Goal: Information Seeking & Learning: Learn about a topic

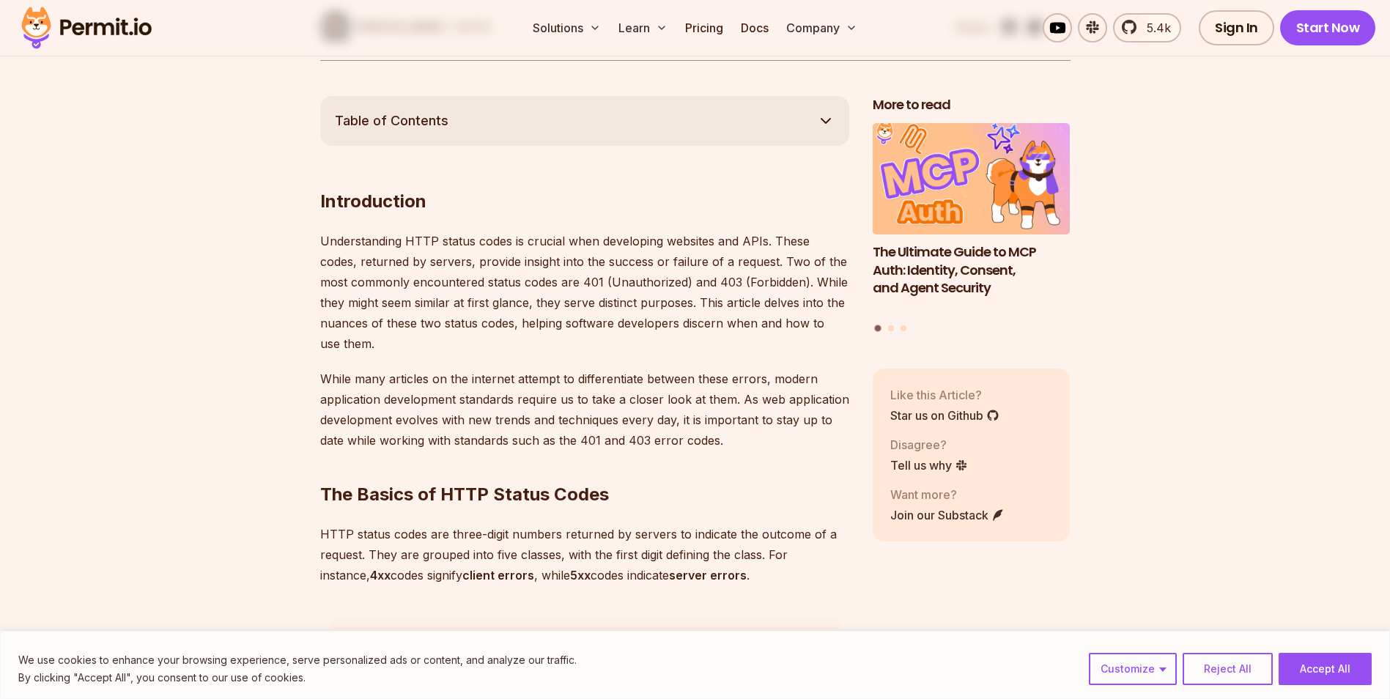
click at [533, 297] on p "Understanding HTTP status codes is crucial when developing websites and APIs. T…" at bounding box center [584, 292] width 529 height 123
click at [531, 302] on p "Understanding HTTP status codes is crucial when developing websites and APIs. T…" at bounding box center [584, 292] width 529 height 123
click at [577, 281] on p "Understanding HTTP status codes is crucial when developing websites and APIs. T…" at bounding box center [584, 292] width 529 height 123
drag, startPoint x: 577, startPoint y: 281, endPoint x: 472, endPoint y: 294, distance: 106.4
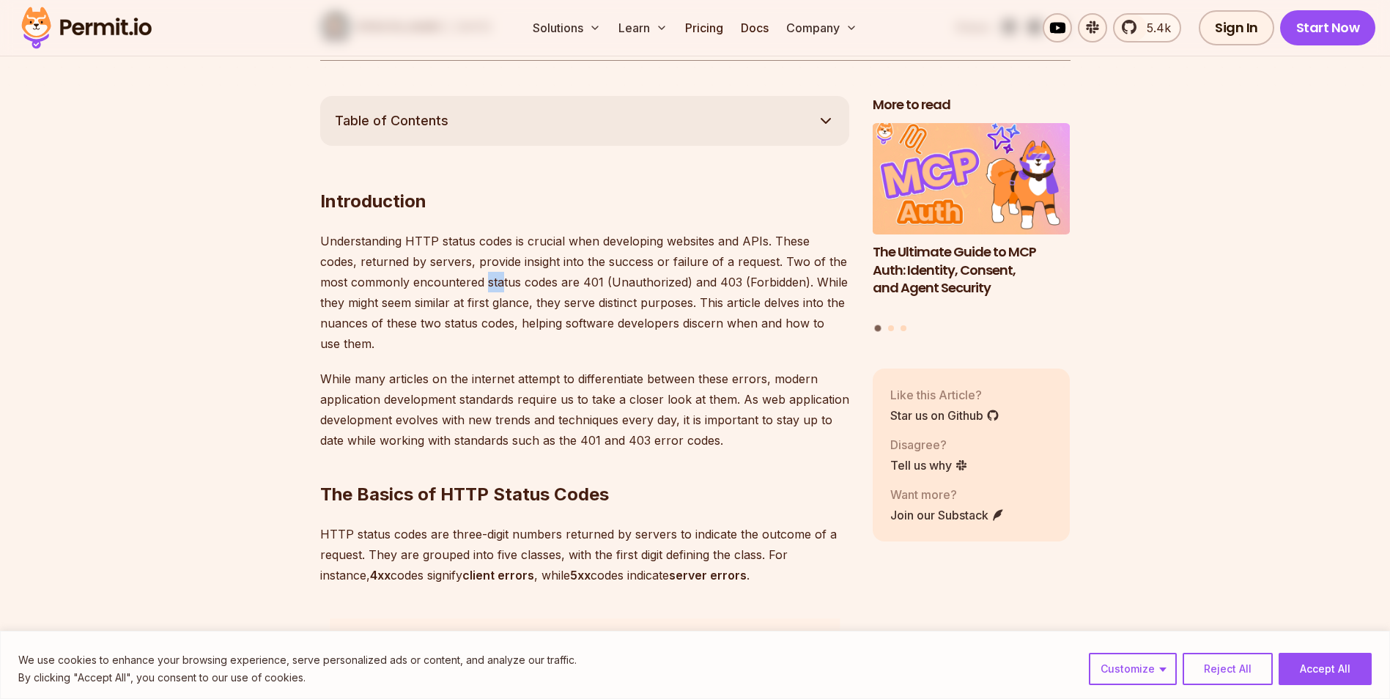
click at [472, 294] on p "Understanding HTTP status codes is crucial when developing websites and APIs. T…" at bounding box center [584, 292] width 529 height 123
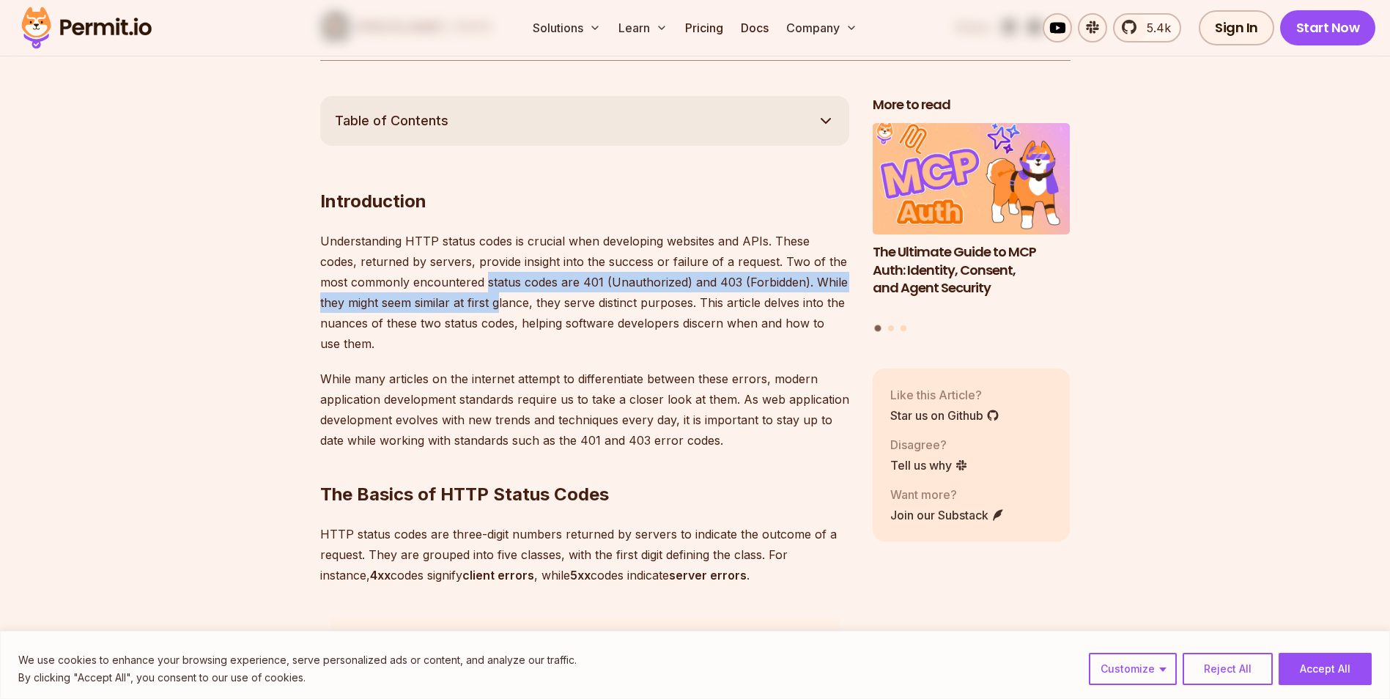
click at [469, 295] on p "Understanding HTTP status codes is crucial when developing websites and APIs. T…" at bounding box center [584, 292] width 529 height 123
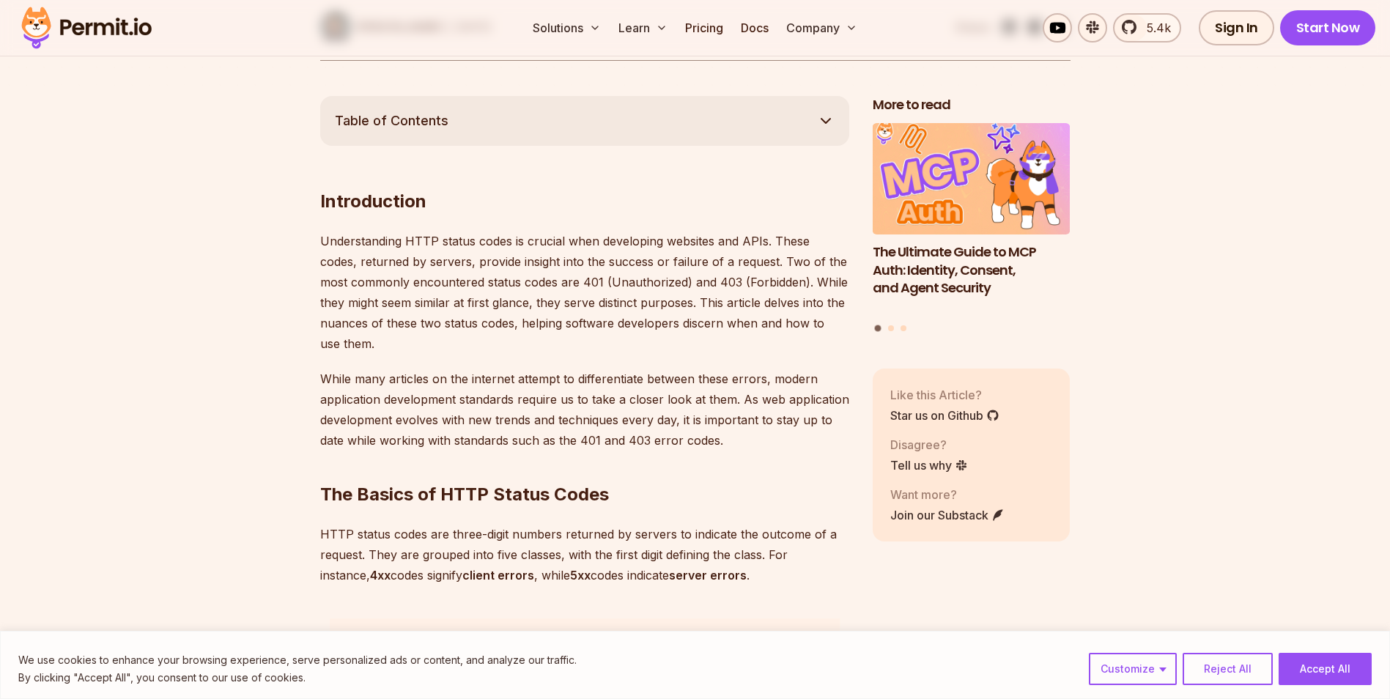
click at [475, 284] on p "Understanding HTTP status codes is crucial when developing websites and APIs. T…" at bounding box center [584, 292] width 529 height 123
click at [473, 284] on p "Understanding HTTP status codes is crucial when developing websites and APIs. T…" at bounding box center [584, 292] width 529 height 123
drag, startPoint x: 473, startPoint y: 284, endPoint x: 519, endPoint y: 322, distance: 59.8
click at [519, 322] on p "Understanding HTTP status codes is crucial when developing websites and APIs. T…" at bounding box center [584, 292] width 529 height 123
click at [542, 306] on p "Understanding HTTP status codes is crucial when developing websites and APIs. T…" at bounding box center [584, 292] width 529 height 123
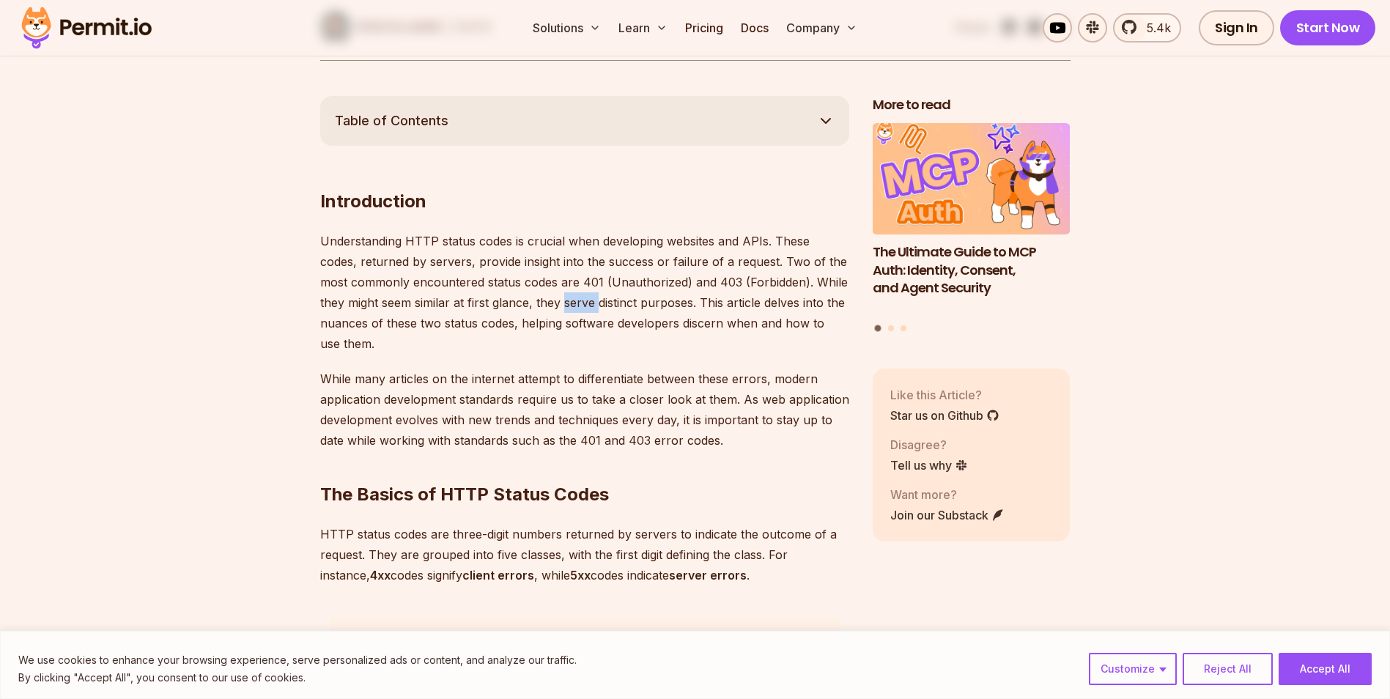
click at [542, 306] on p "Understanding HTTP status codes is crucial when developing websites and APIs. T…" at bounding box center [584, 292] width 529 height 123
drag, startPoint x: 542, startPoint y: 306, endPoint x: 528, endPoint y: 322, distance: 21.8
click at [528, 322] on p "Understanding HTTP status codes is crucial when developing websites and APIs. T…" at bounding box center [584, 292] width 529 height 123
drag, startPoint x: 528, startPoint y: 322, endPoint x: 544, endPoint y: 333, distance: 19.5
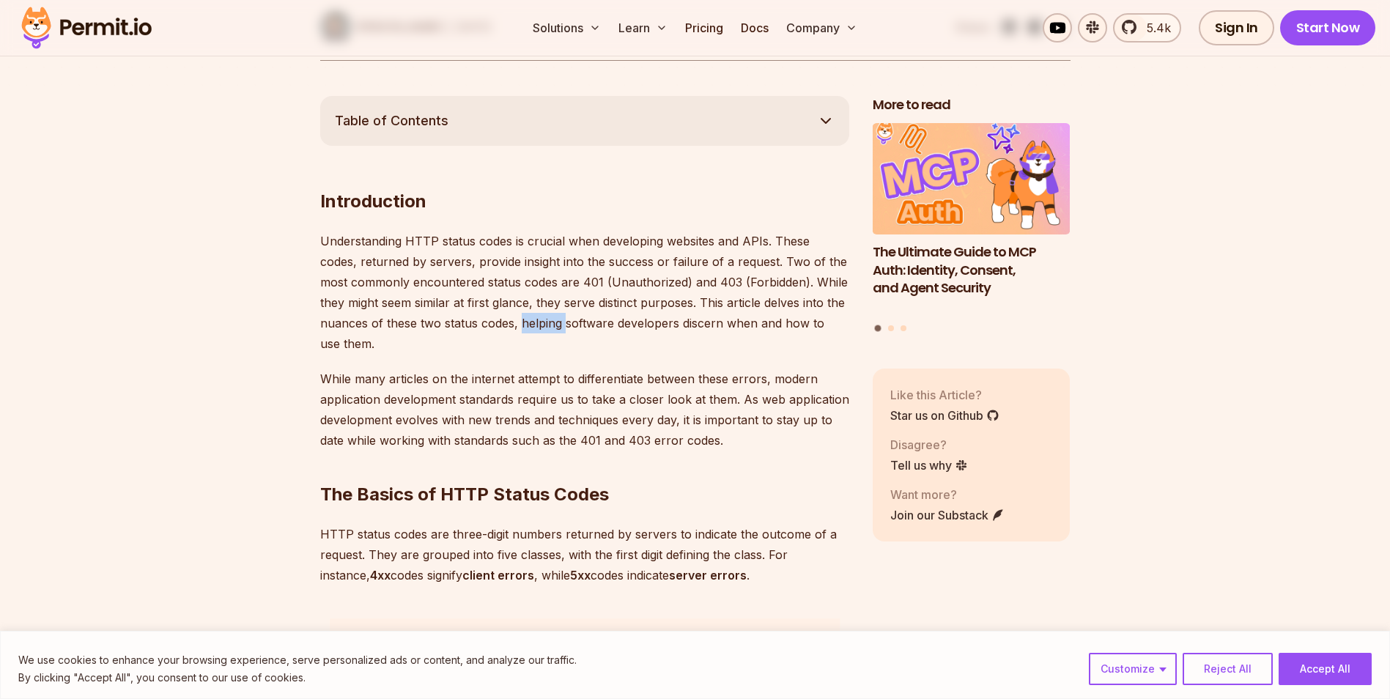
click at [544, 333] on p "Understanding HTTP status codes is crucial when developing websites and APIs. T…" at bounding box center [584, 292] width 529 height 123
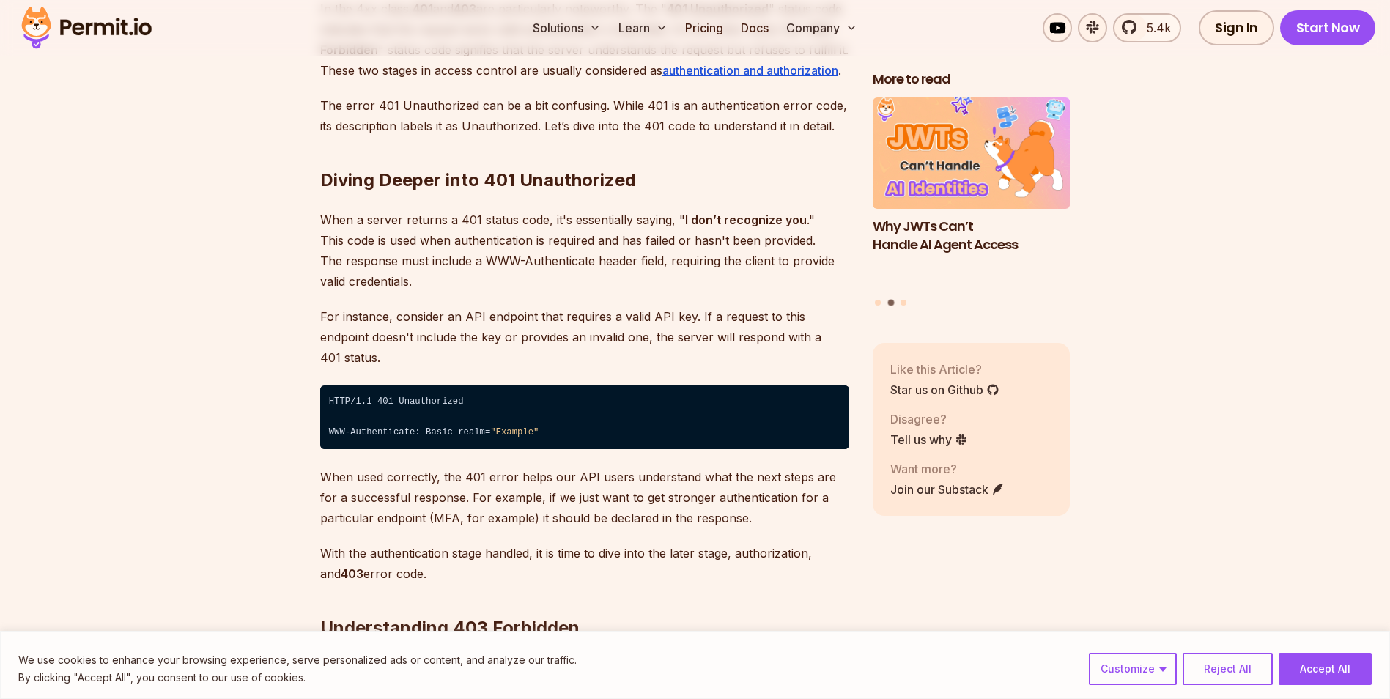
scroll to position [2272, 0]
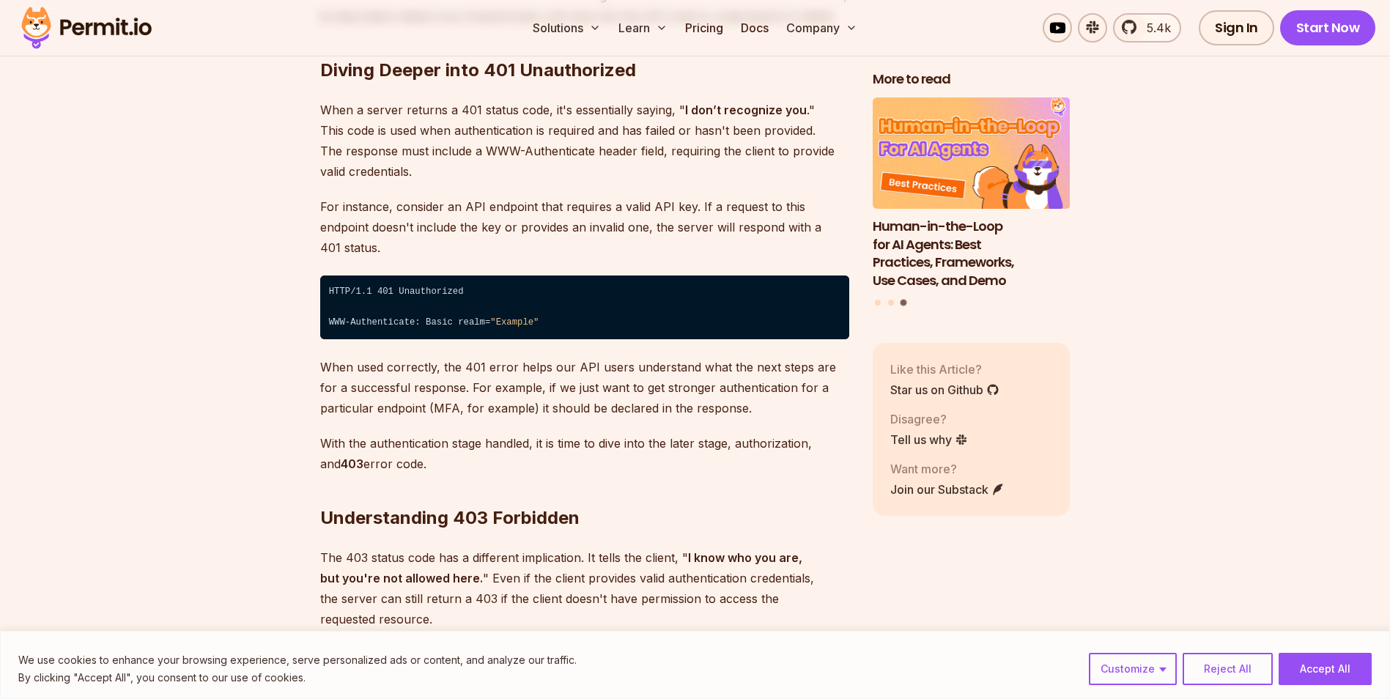
click at [767, 221] on p "For instance, consider an API endpoint that requires a valid API key. If a requ…" at bounding box center [584, 227] width 529 height 62
drag, startPoint x: 767, startPoint y: 221, endPoint x: 710, endPoint y: 232, distance: 57.6
click at [710, 232] on p "For instance, consider an API endpoint that requires a valid API key. If a requ…" at bounding box center [584, 227] width 529 height 62
click at [687, 372] on p "When used correctly, the 401 error helps our API users understand what the next…" at bounding box center [584, 388] width 529 height 62
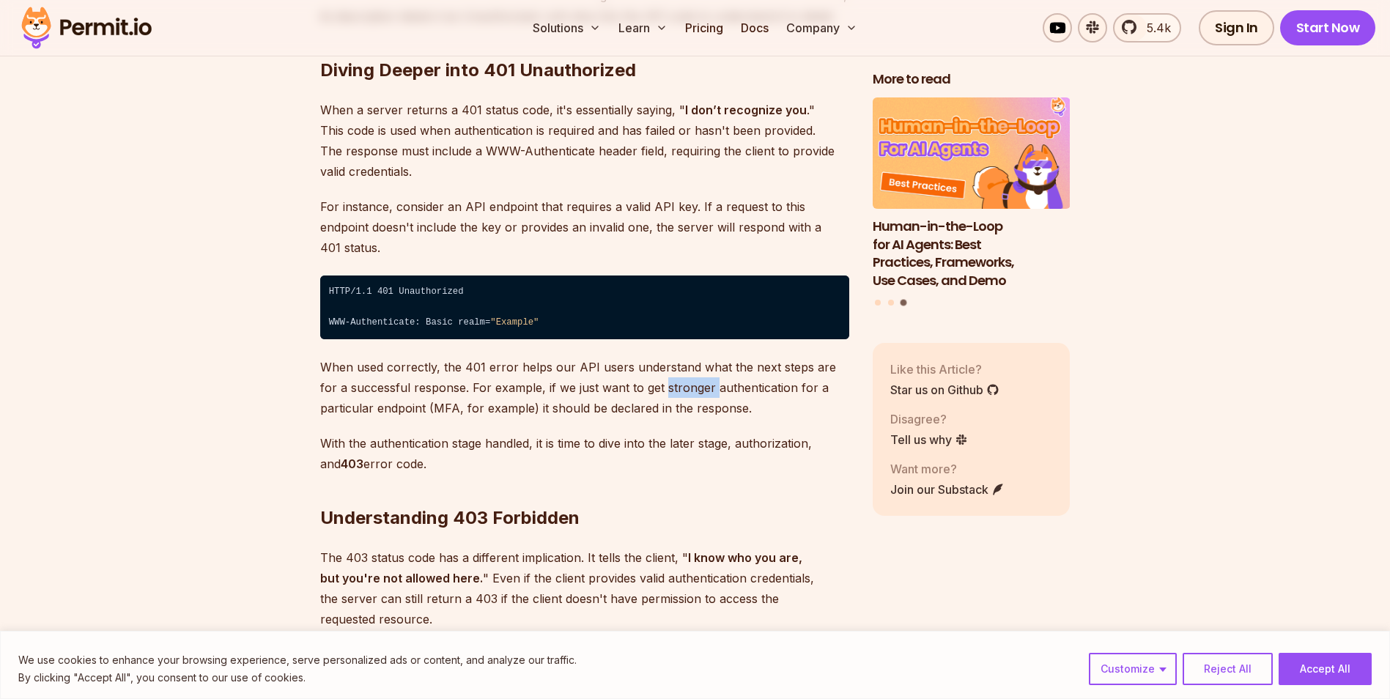
click at [687, 372] on p "When used correctly, the 401 error helps our API users understand what the next…" at bounding box center [584, 388] width 529 height 62
drag, startPoint x: 687, startPoint y: 372, endPoint x: 649, endPoint y: 381, distance: 39.3
click at [649, 381] on p "When used correctly, the 401 error helps our API users understand what the next…" at bounding box center [584, 388] width 529 height 62
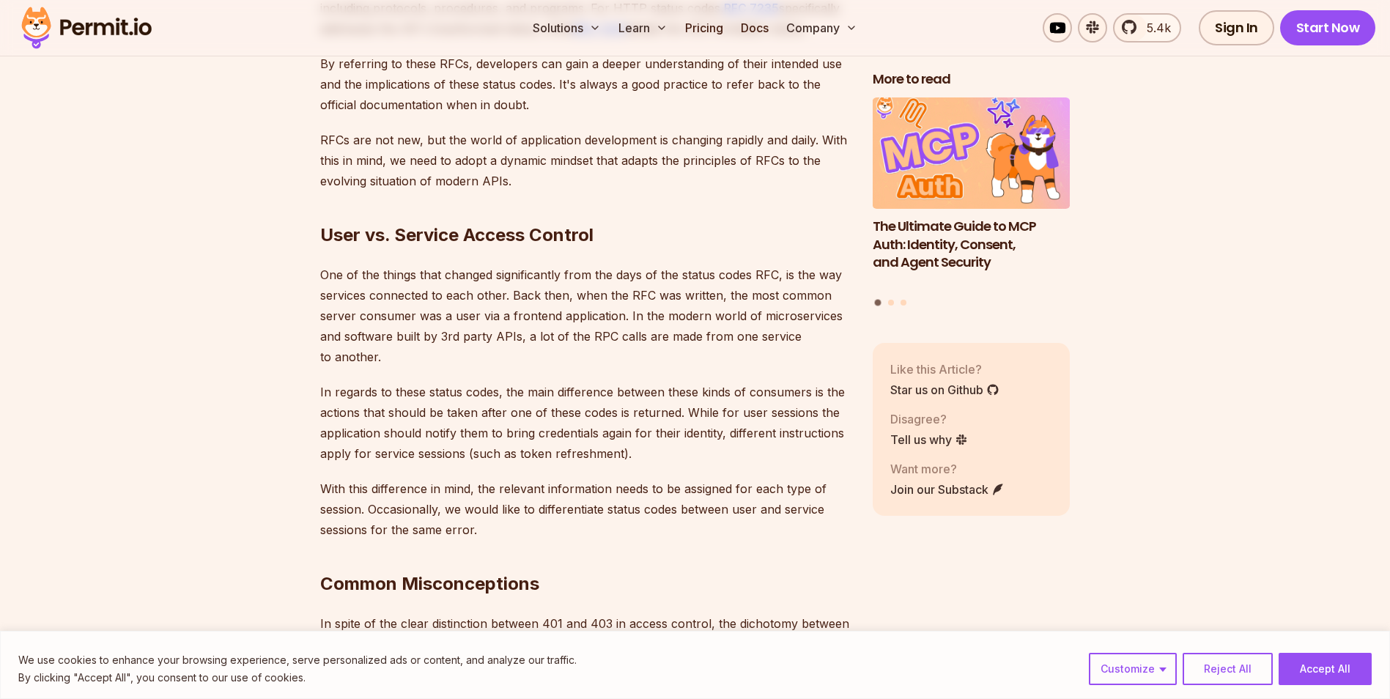
scroll to position [3664, 0]
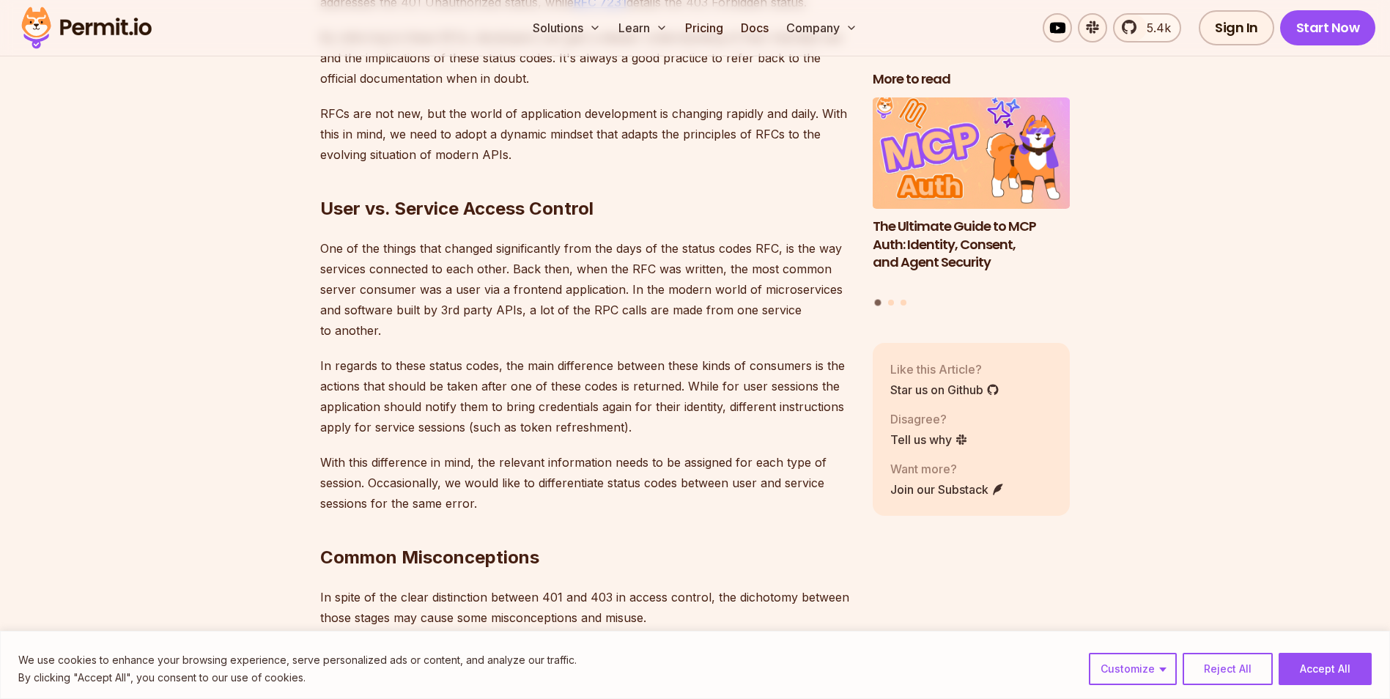
click at [542, 487] on h2 "Common Misconceptions" at bounding box center [584, 528] width 529 height 82
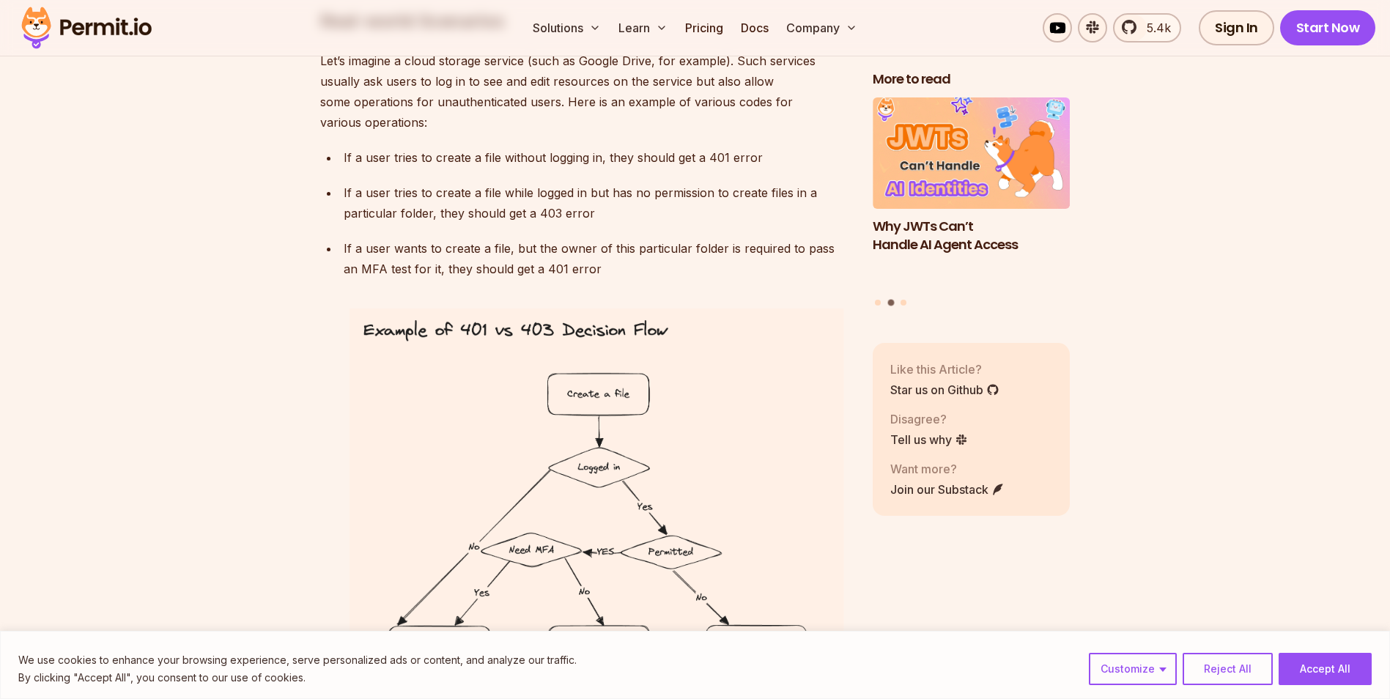
scroll to position [5130, 0]
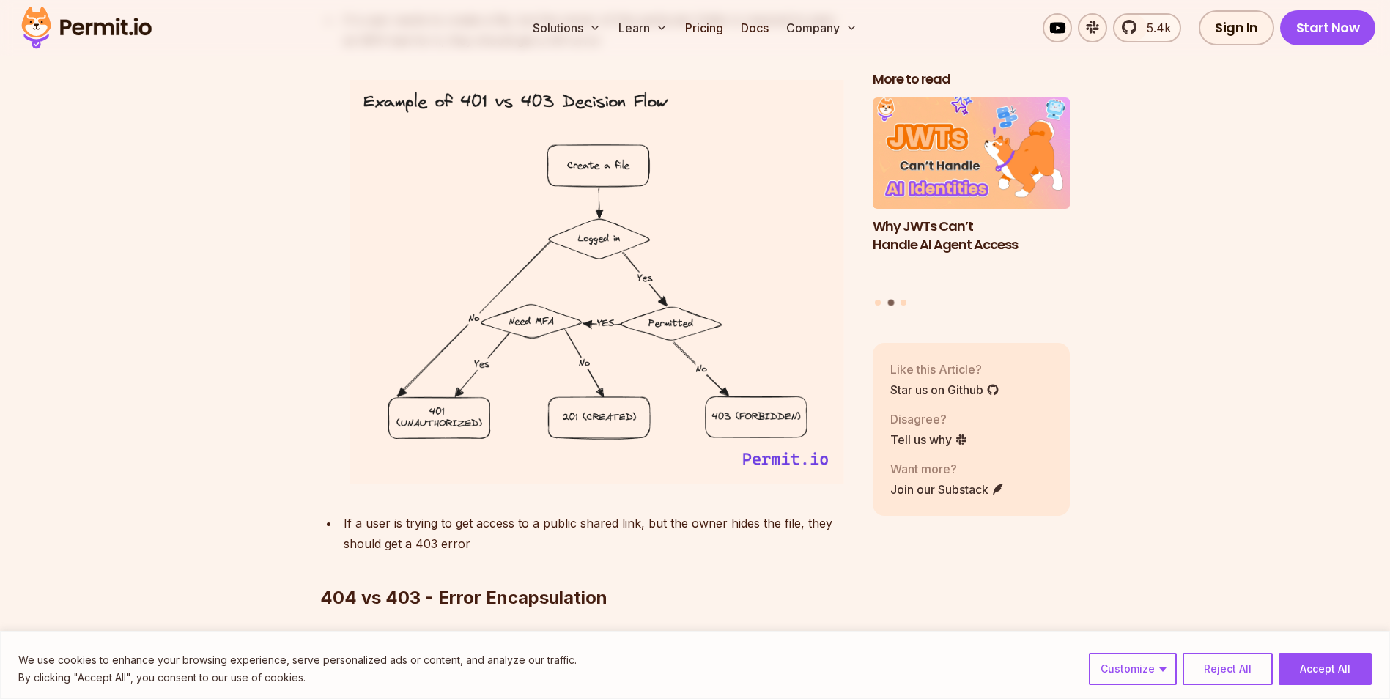
click at [524, 513] on p "If a user is trying to get access to a public shared link, but the owner hides …" at bounding box center [597, 533] width 506 height 41
drag, startPoint x: 524, startPoint y: 479, endPoint x: 545, endPoint y: 486, distance: 22.3
click at [545, 513] on p "If a user is trying to get access to a public shared link, but the owner hides …" at bounding box center [597, 533] width 506 height 41
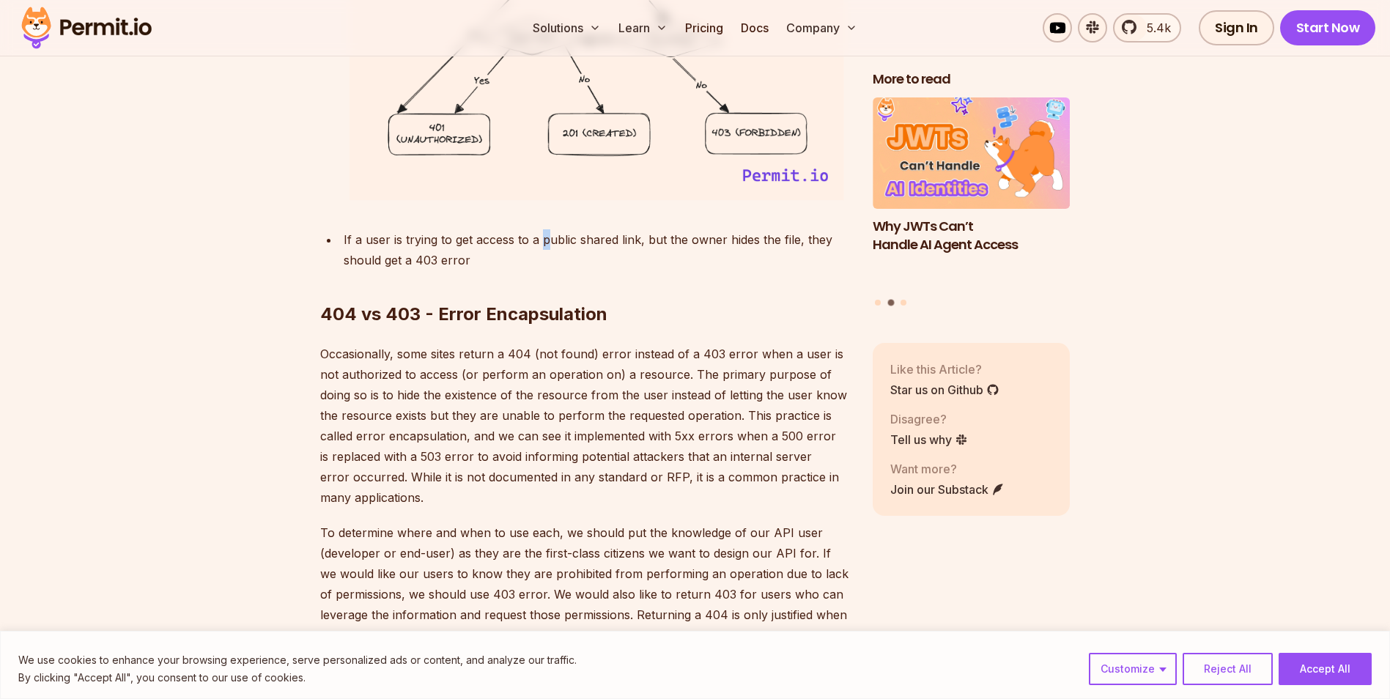
scroll to position [5423, 0]
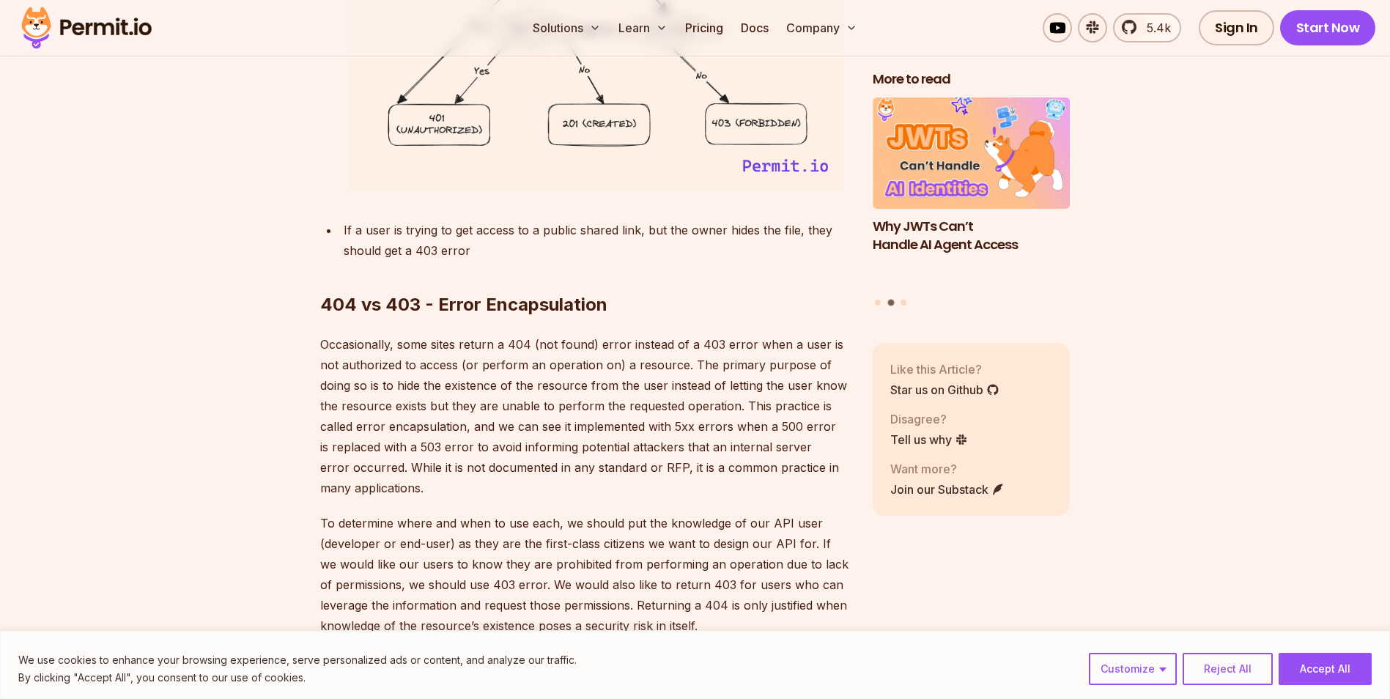
click at [519, 413] on p "Occasionally, some sites return a 404 (not found) error instead of a 403 error …" at bounding box center [584, 416] width 529 height 164
